Goal: Transaction & Acquisition: Purchase product/service

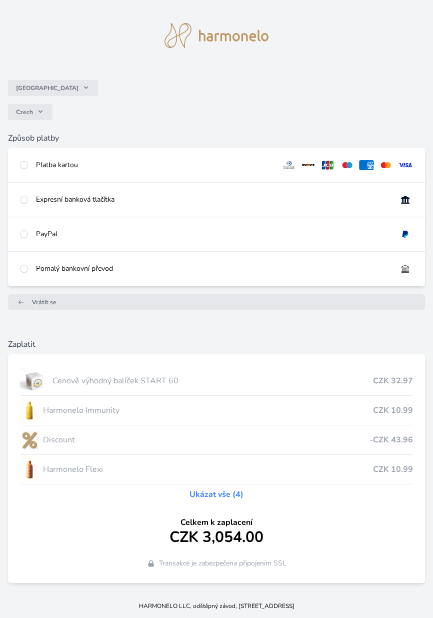
click at [22, 169] on input "radio" at bounding box center [24, 165] width 8 height 8
radio input "true"
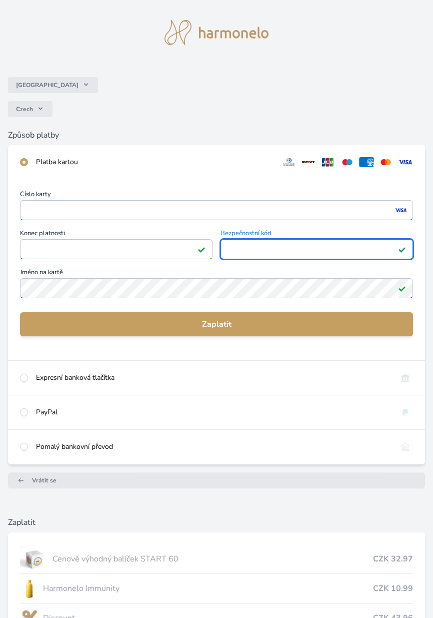
click at [239, 328] on span "Zaplatit" at bounding box center [216, 324] width 377 height 12
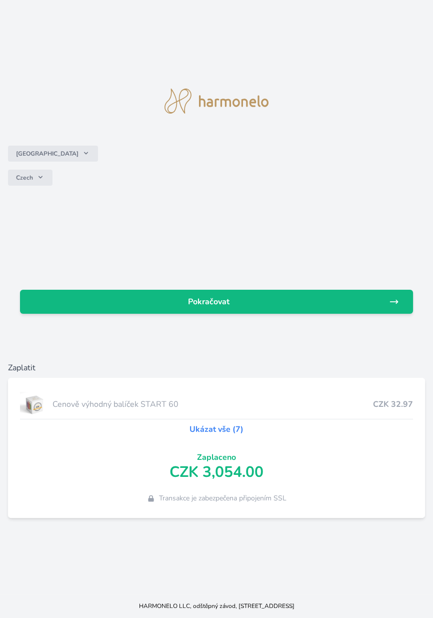
click at [247, 308] on span "Pokračovat" at bounding box center [208, 302] width 361 height 12
